Goal: Check status: Check status

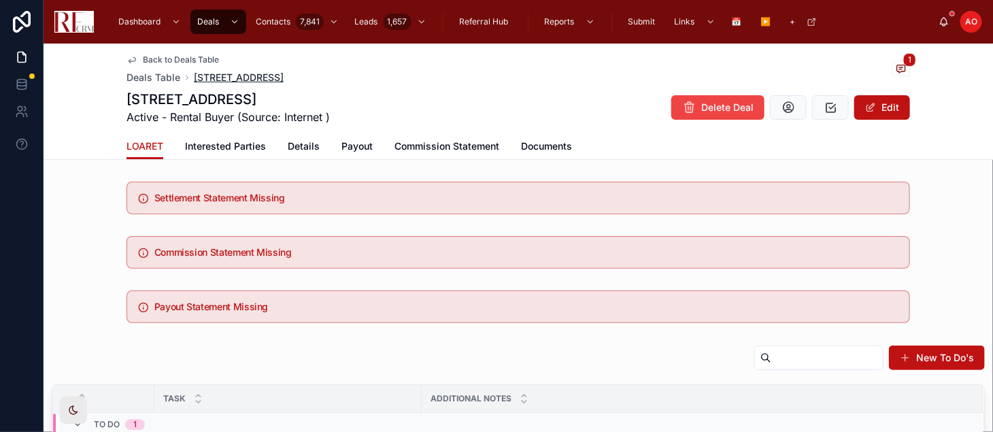
scroll to position [75, 0]
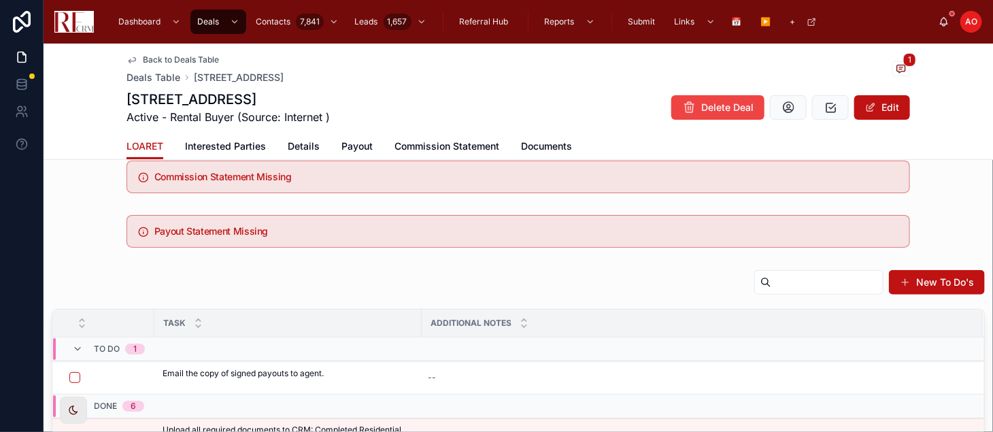
click at [176, 59] on span "Back to Deals Table" at bounding box center [181, 59] width 76 height 11
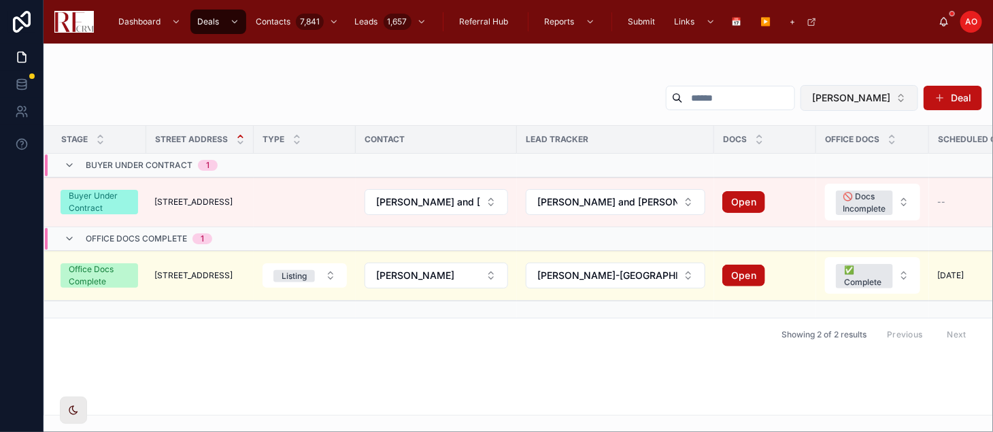
click at [906, 106] on button "[PERSON_NAME]" at bounding box center [859, 98] width 118 height 26
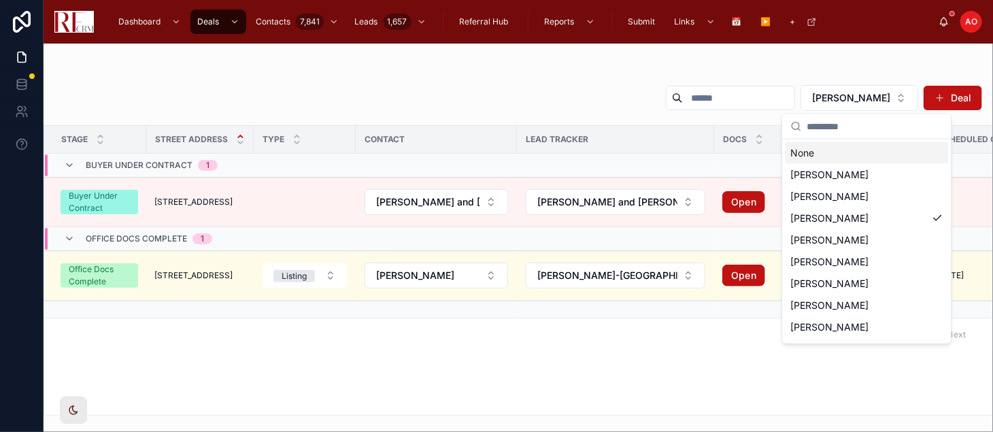
click at [852, 148] on div "None" at bounding box center [866, 153] width 163 height 22
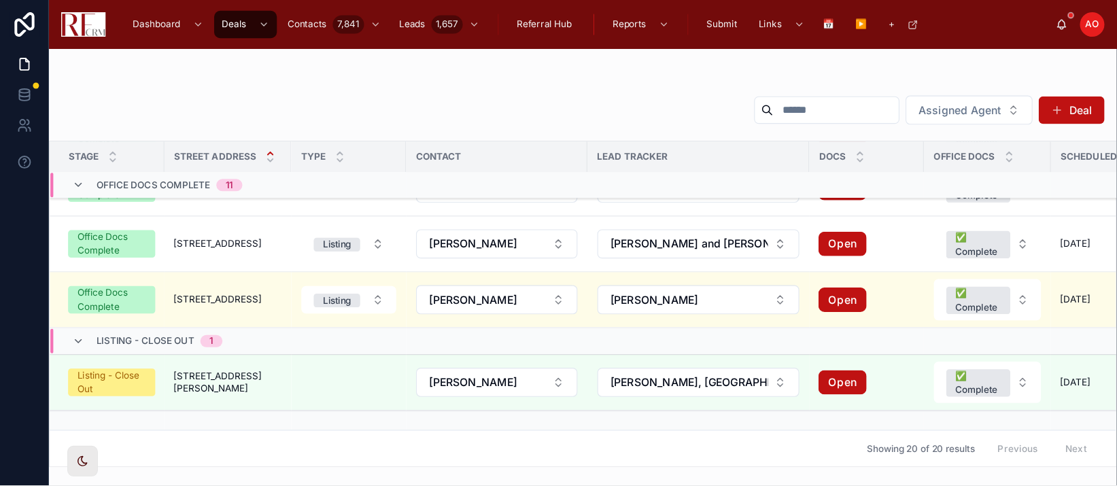
scroll to position [840, 0]
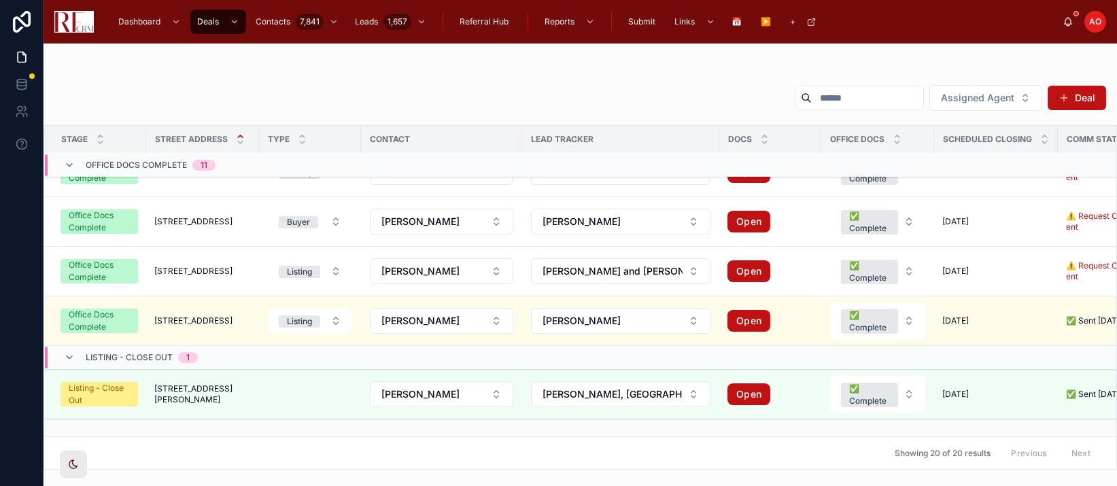
drag, startPoint x: 925, startPoint y: 4, endPoint x: 986, endPoint y: 57, distance: 81.0
click at [653, 114] on div "Assigned Agent Deal" at bounding box center [580, 100] width 1052 height 33
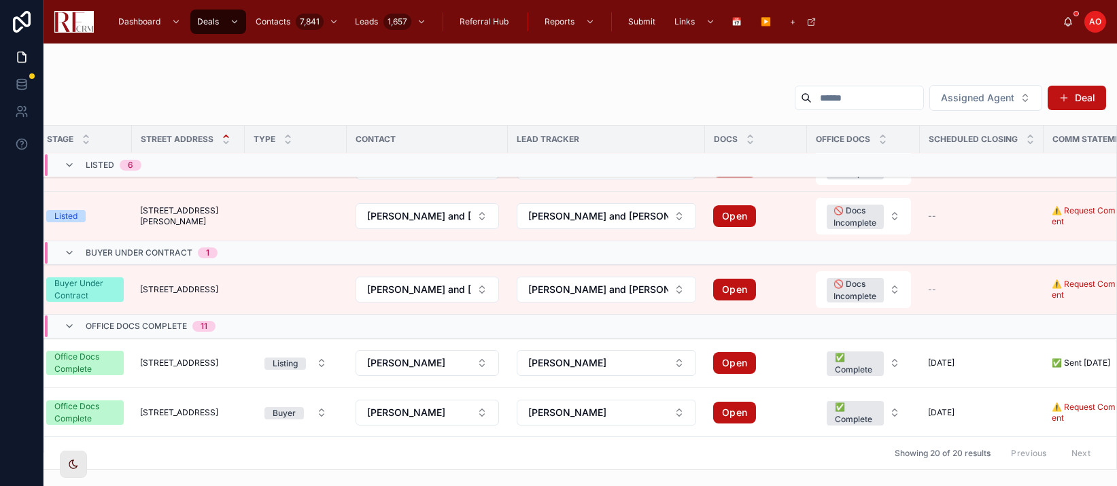
scroll to position [371, 14]
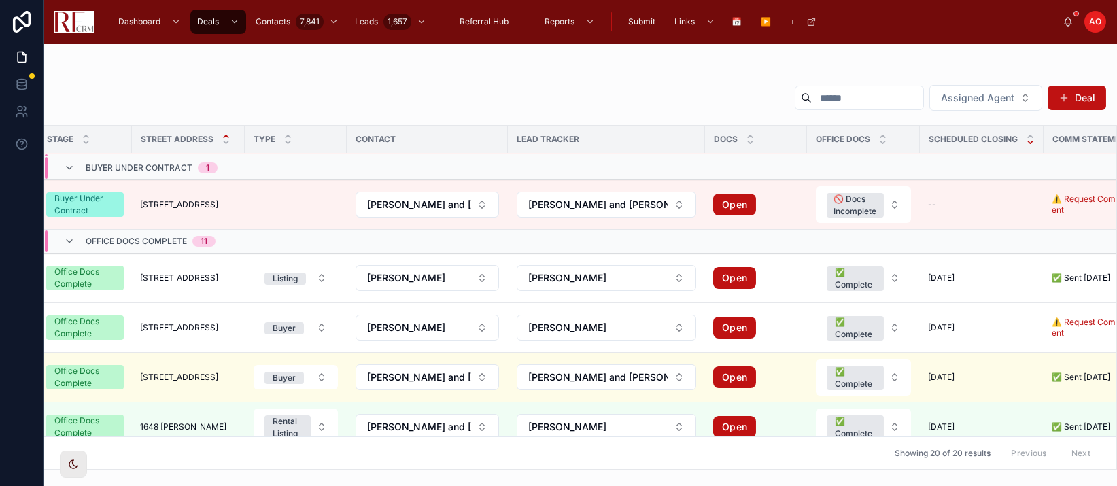
click at [992, 144] on icon at bounding box center [1030, 142] width 9 height 9
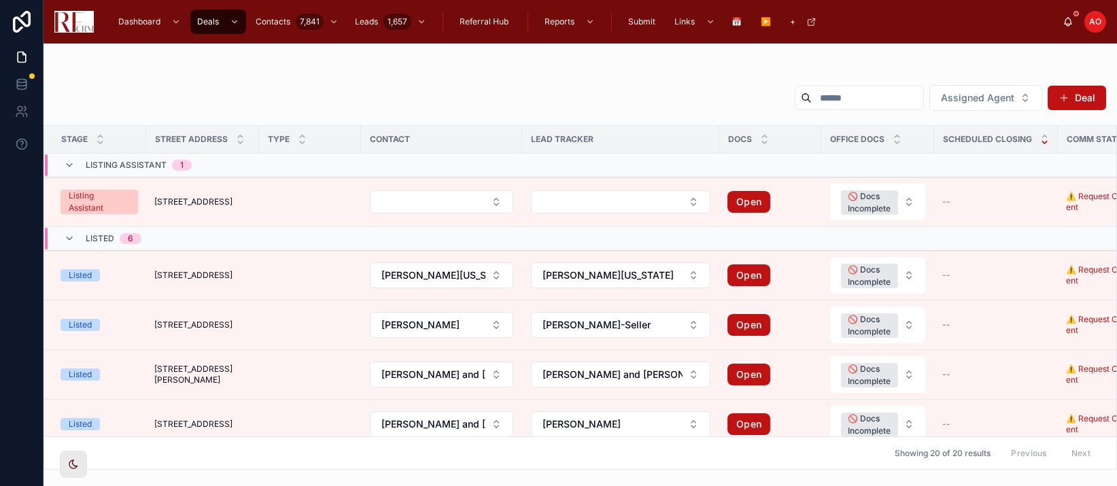
scroll to position [256, 0]
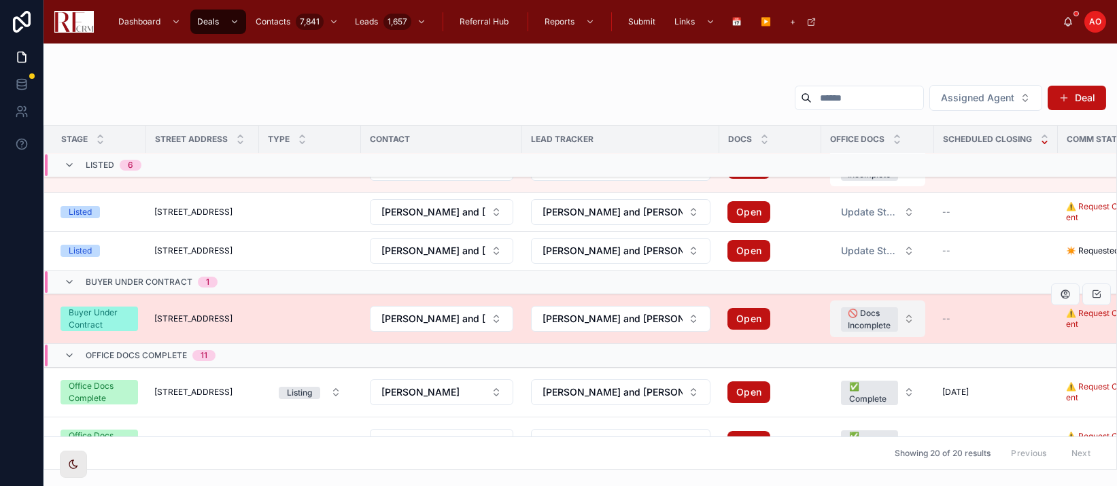
click at [904, 317] on button "🚫 Docs Incomplete" at bounding box center [877, 319] width 95 height 37
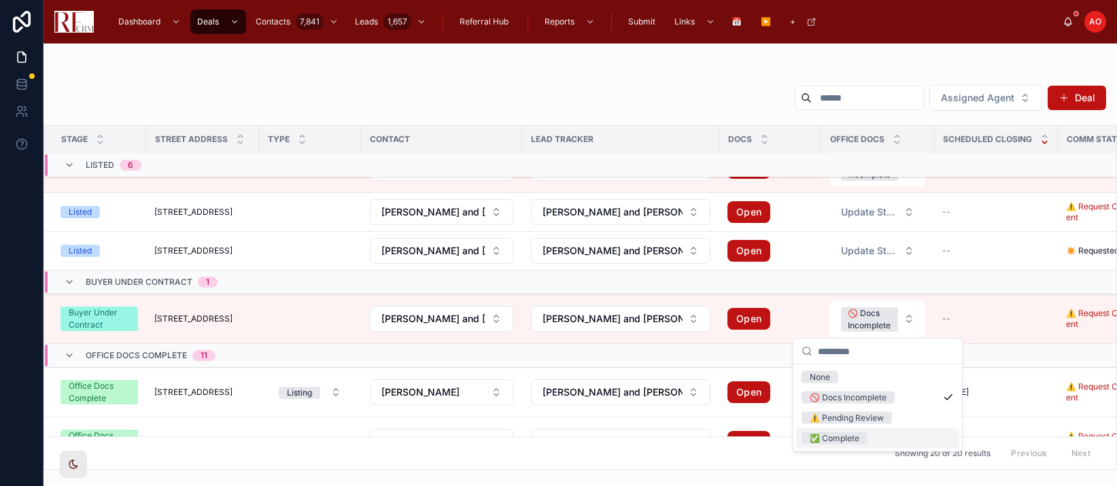
click at [871, 431] on div "✅ Complete" at bounding box center [877, 438] width 163 height 20
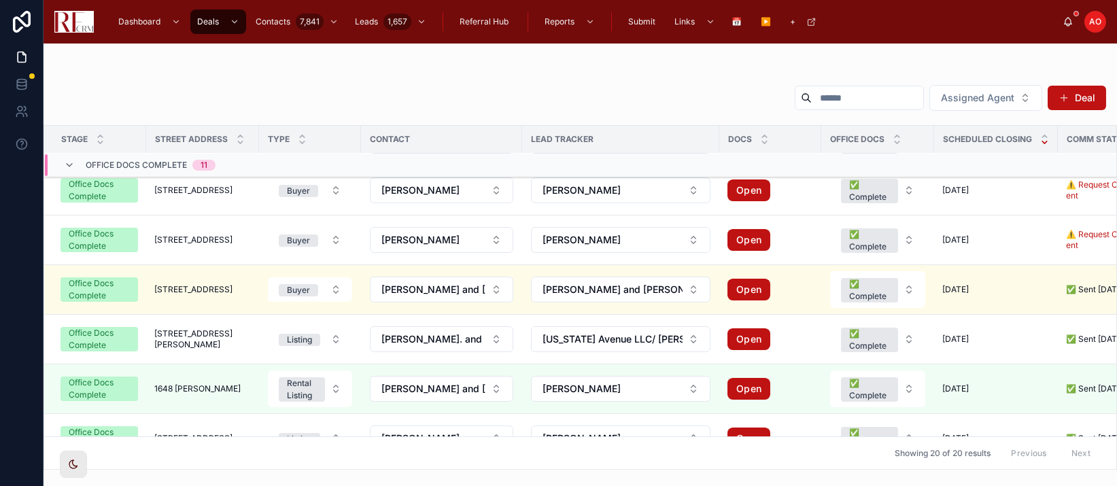
scroll to position [552, 0]
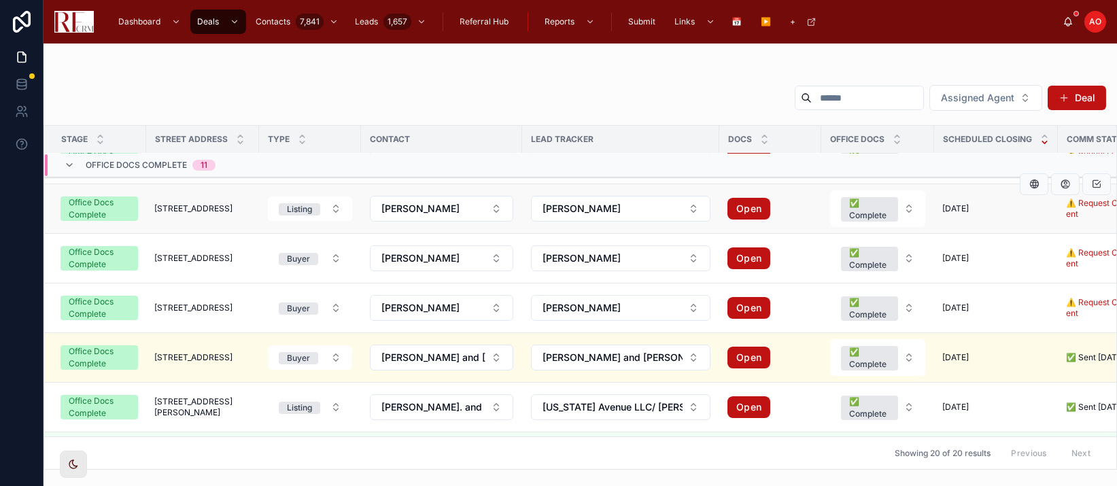
click at [167, 208] on span "[STREET_ADDRESS]" at bounding box center [193, 208] width 78 height 11
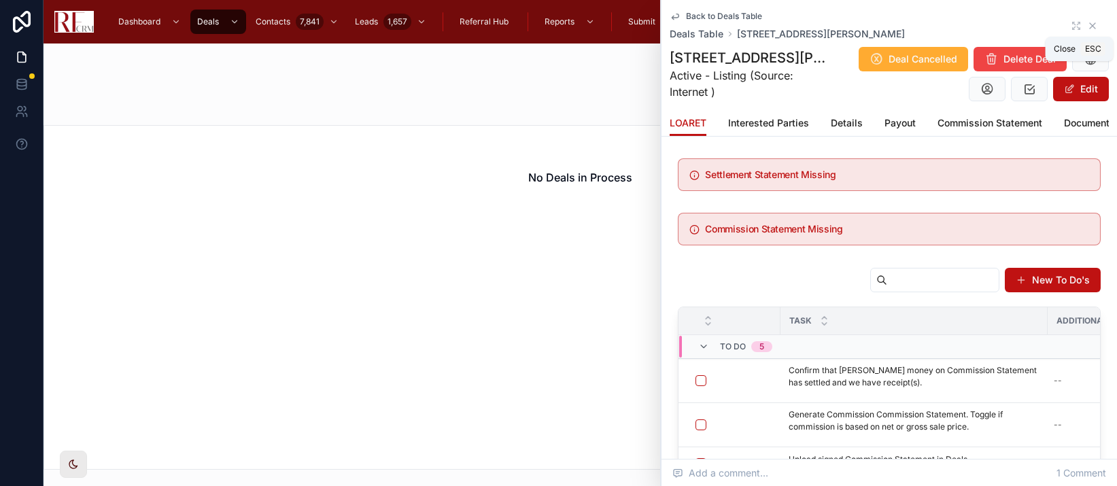
click at [992, 25] on icon at bounding box center [1092, 25] width 11 height 11
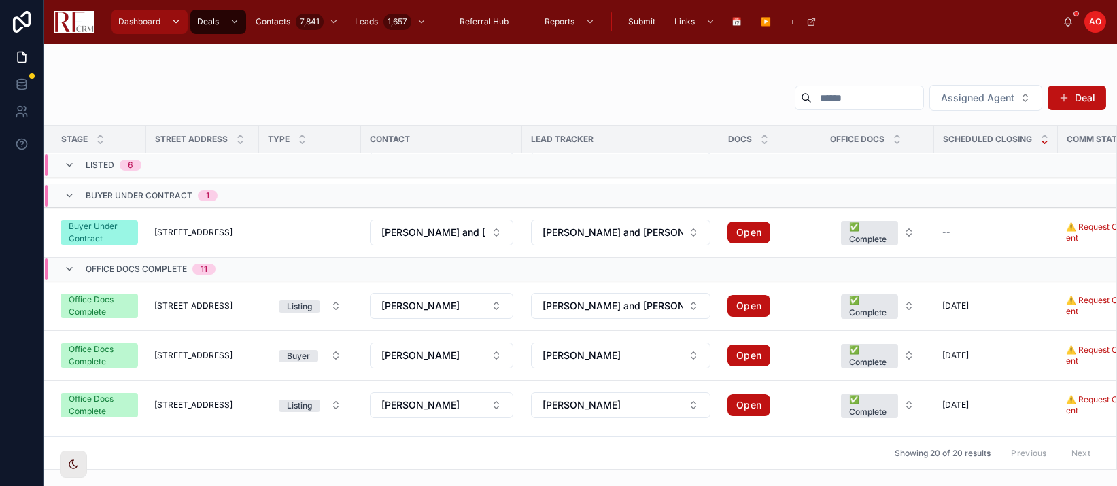
scroll to position [358, 0]
